Goal: Navigation & Orientation: Find specific page/section

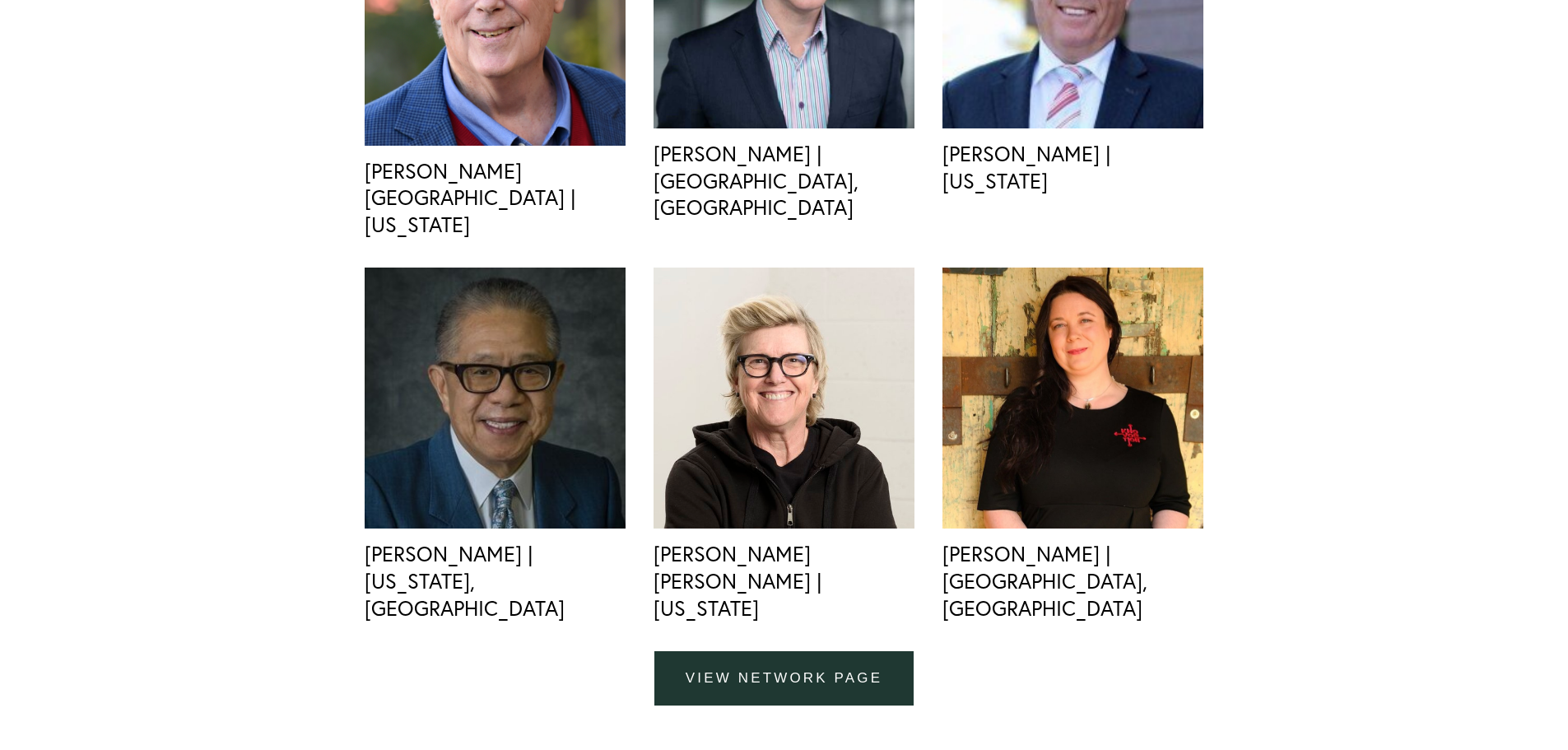
scroll to position [4528, 0]
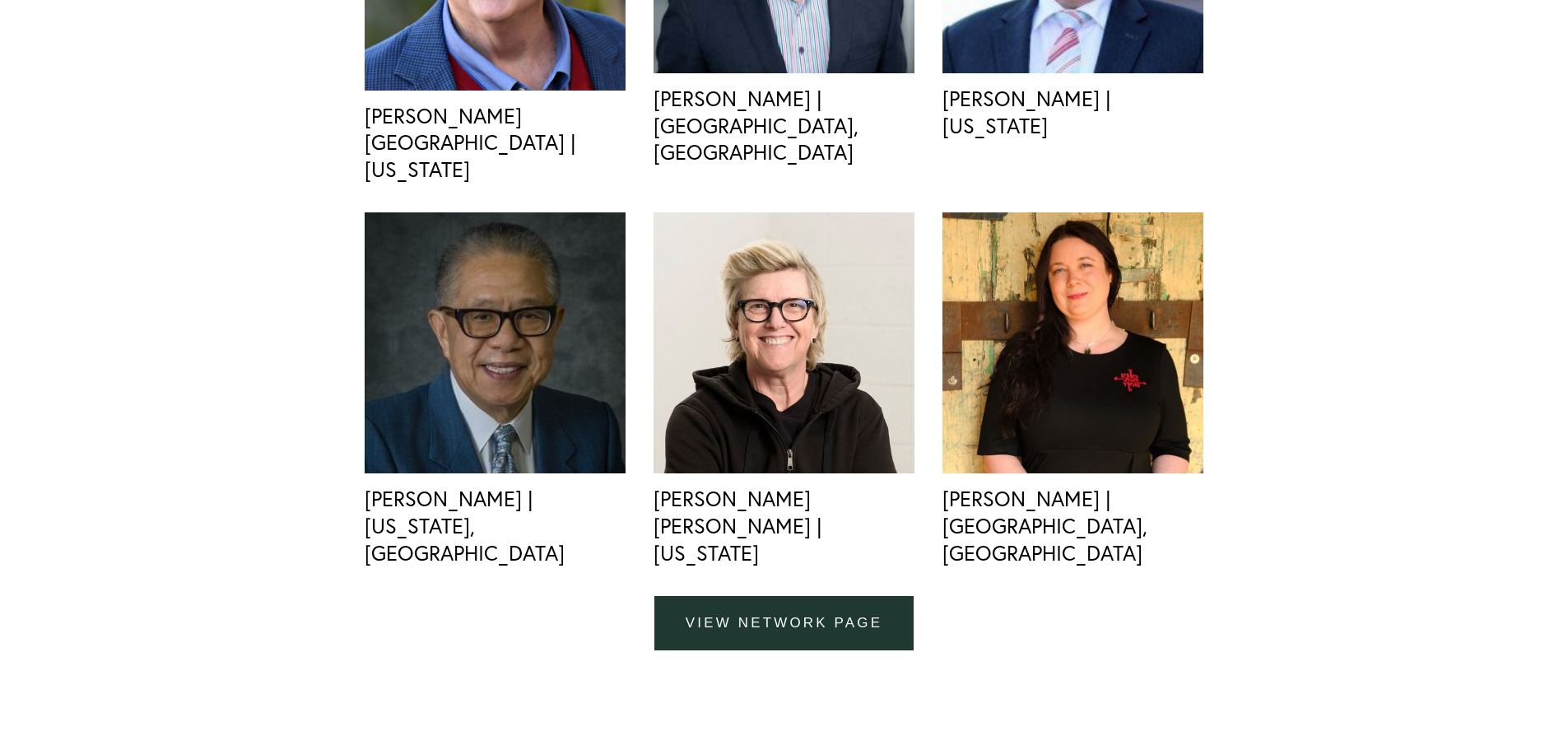
click at [766, 596] on link "view network page" at bounding box center [784, 623] width 259 height 55
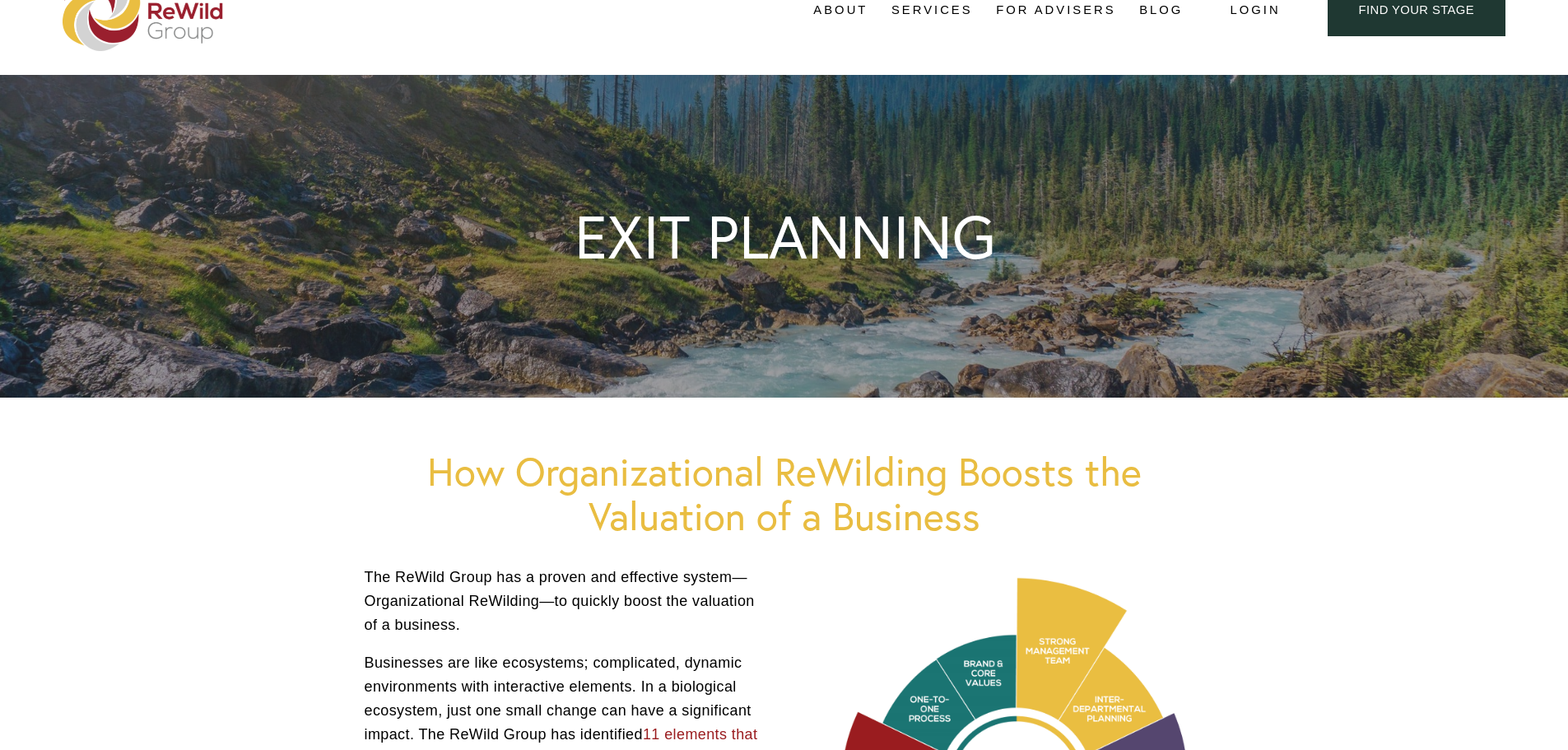
scroll to position [0, 0]
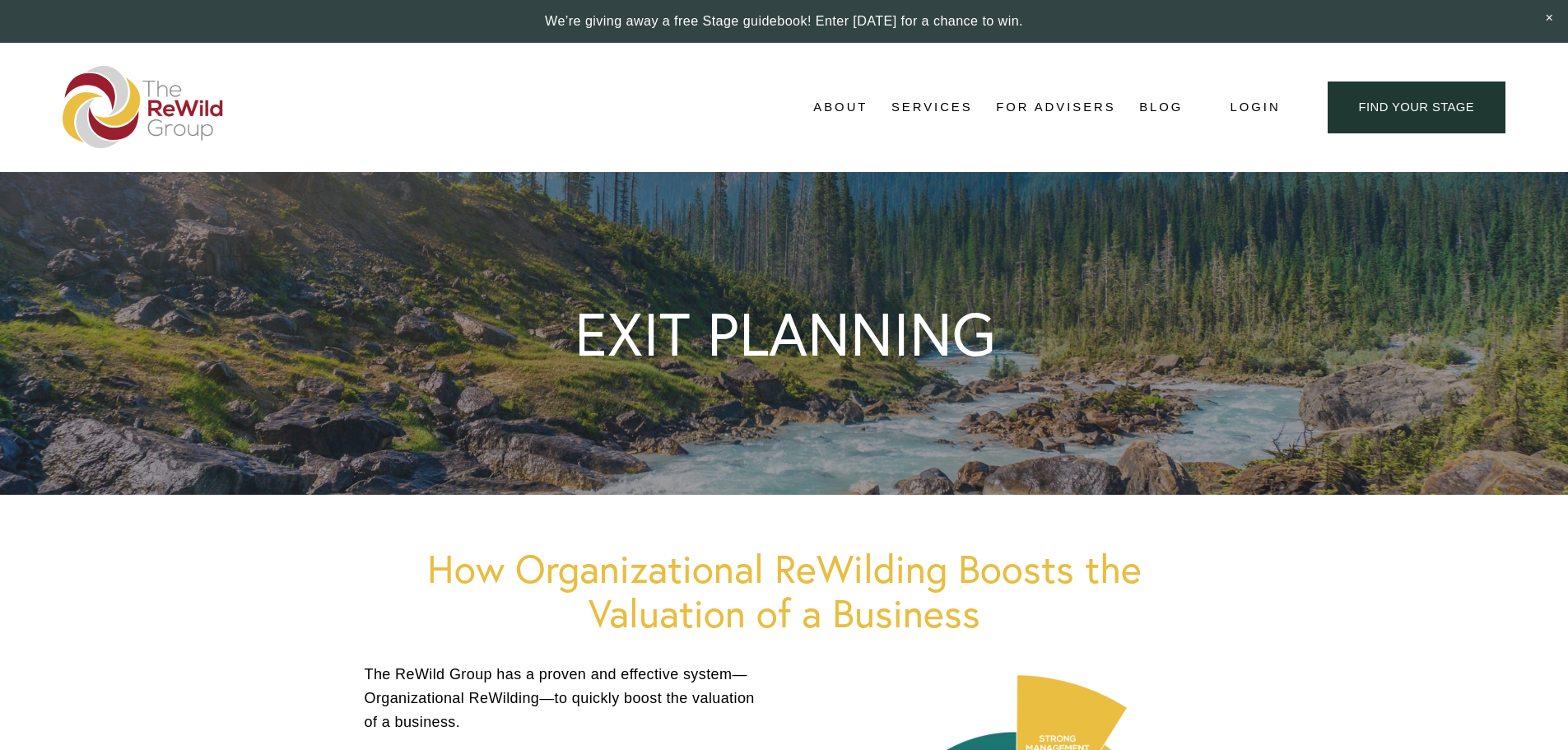
click at [0, 0] on span "Adviser Network" at bounding box center [0, 0] width 0 height 0
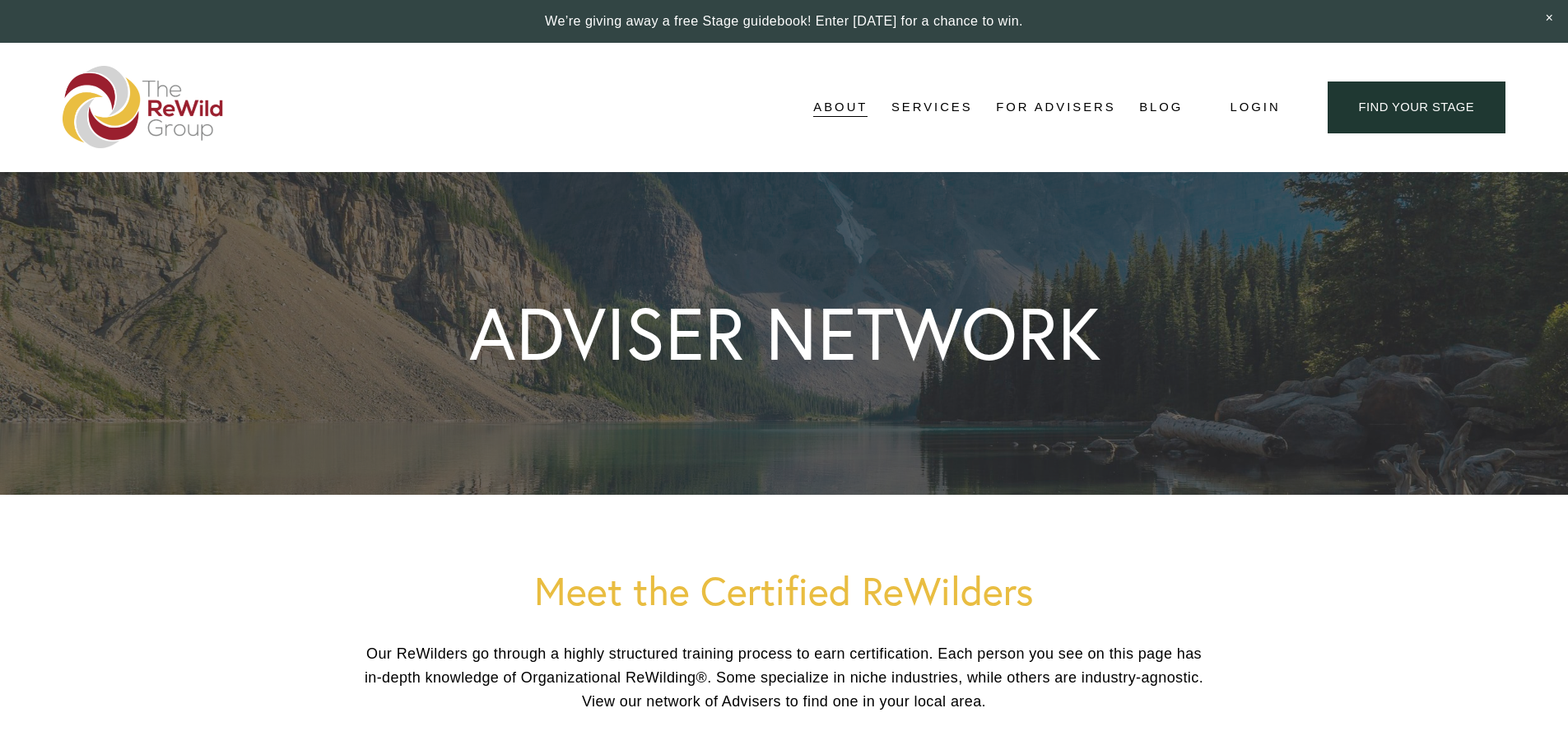
click at [1050, 104] on link "For Advisers" at bounding box center [1055, 108] width 119 height 24
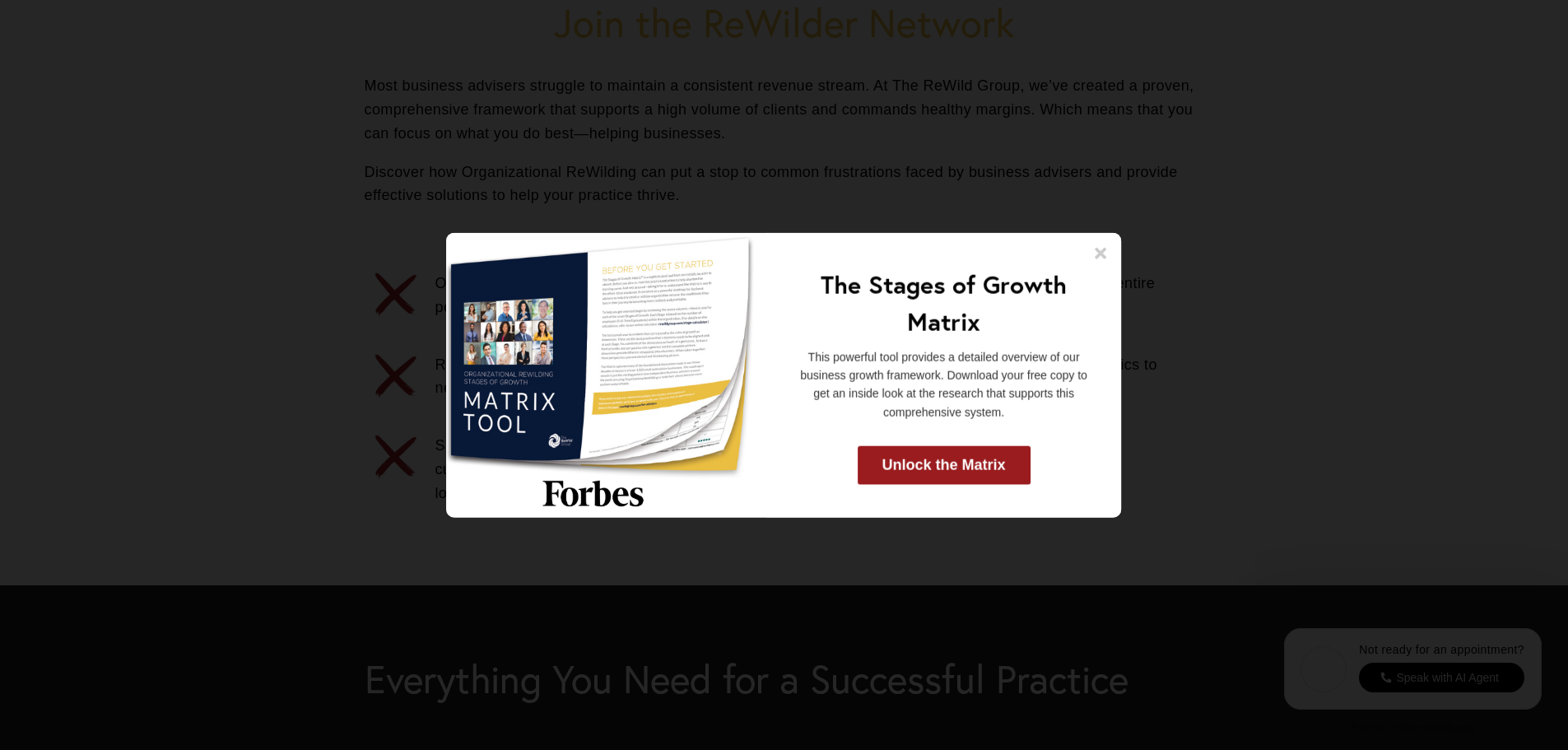
scroll to position [906, 0]
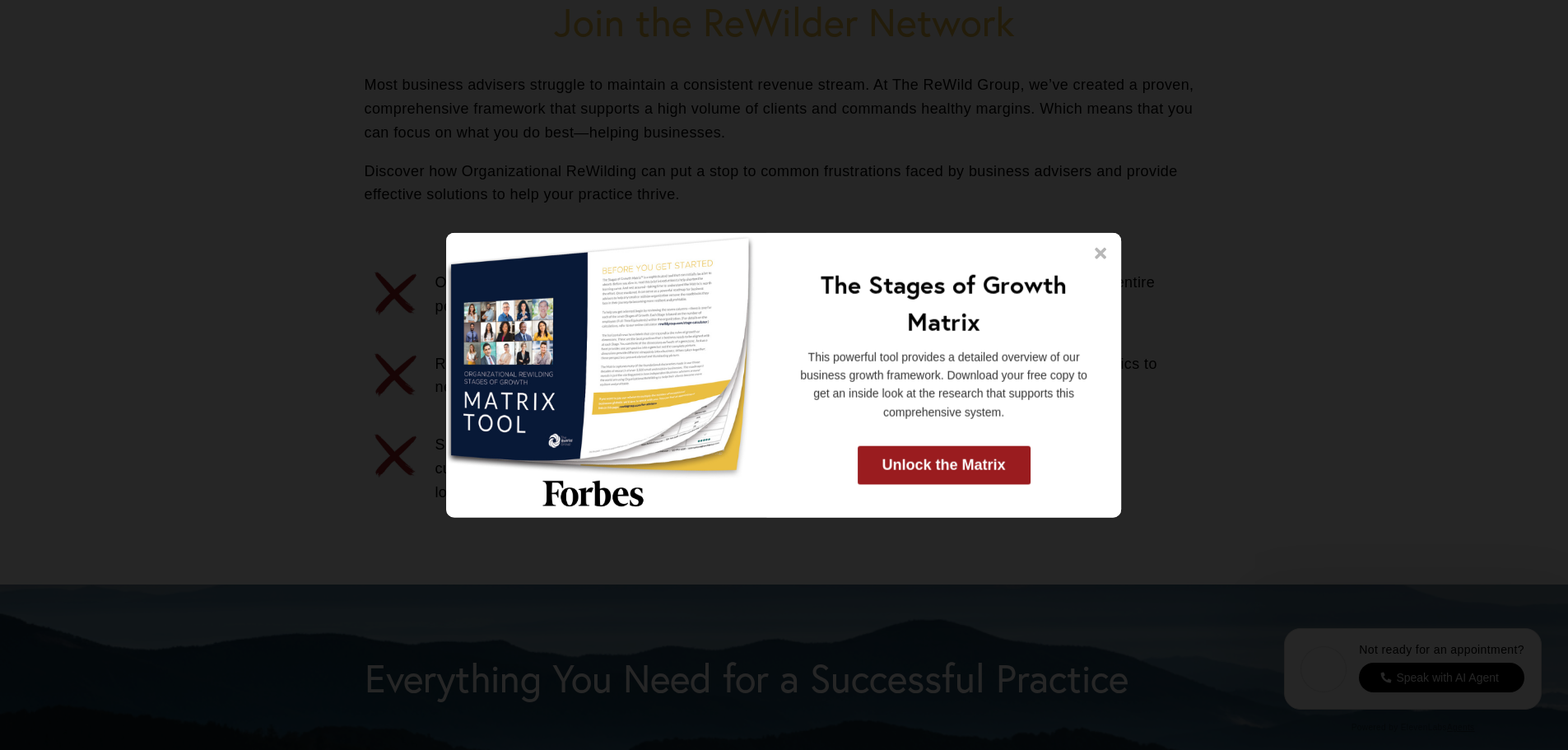
click at [1101, 252] on icon at bounding box center [1101, 252] width 11 height 11
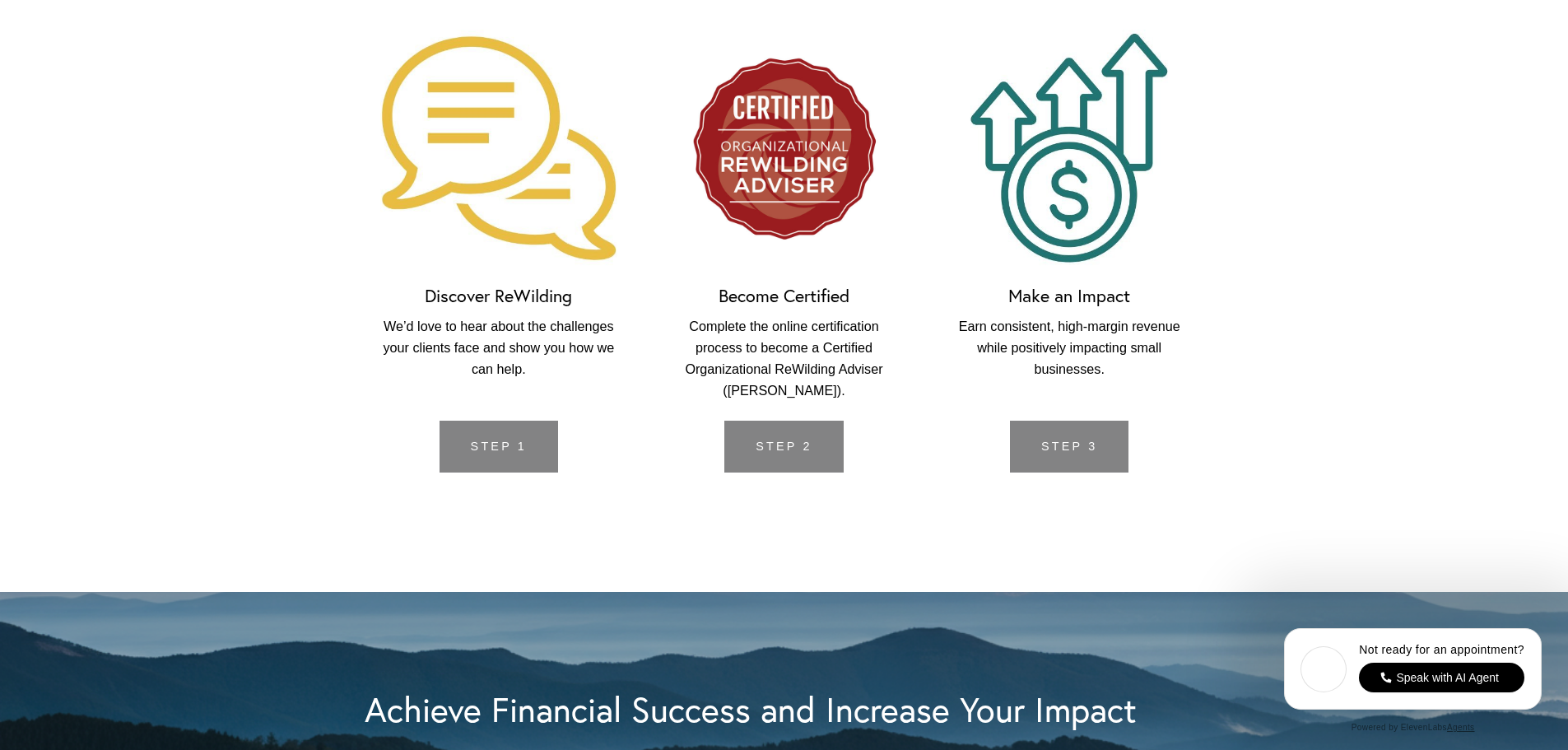
scroll to position [3869, 0]
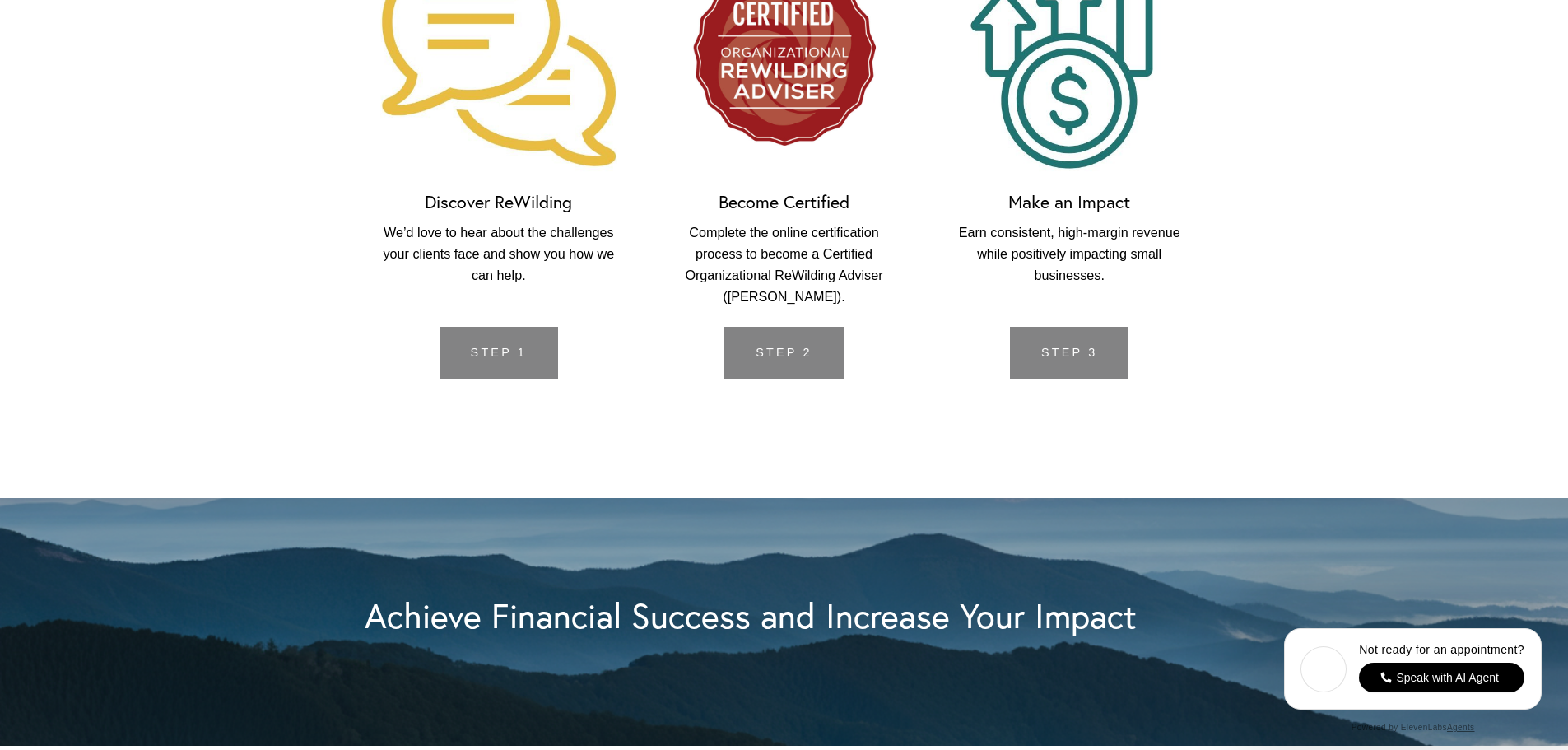
drag, startPoint x: 1375, startPoint y: 409, endPoint x: 1445, endPoint y: 281, distance: 145.9
click at [1445, 281] on div "Discover ReWilding We’d love to hear about the challenges your clients face and…" at bounding box center [784, 157] width 1568 height 682
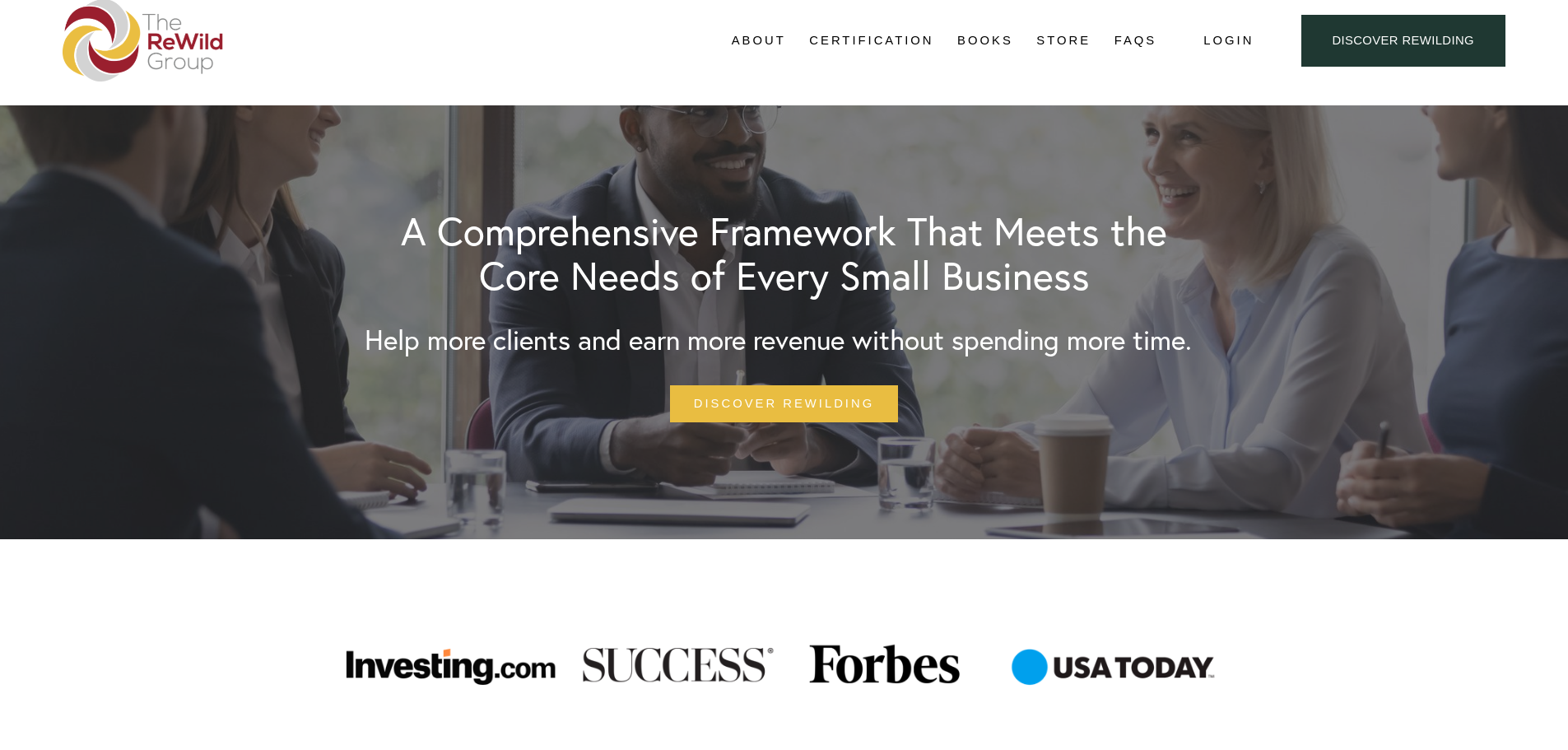
scroll to position [0, 0]
